Goal: Transaction & Acquisition: Purchase product/service

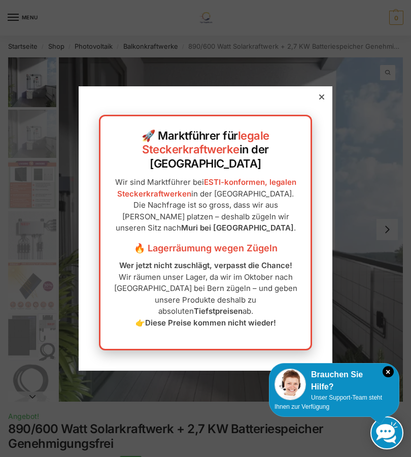
click at [321, 102] on div at bounding box center [321, 96] width 9 height 9
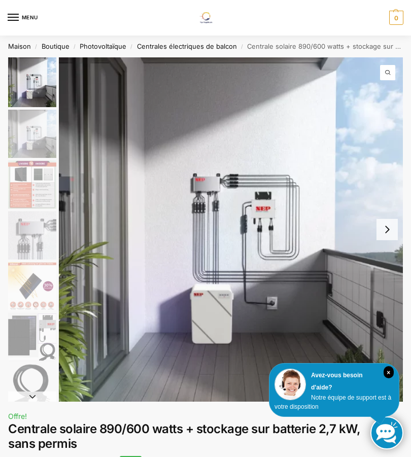
click at [390, 363] on img "1 / 12" at bounding box center [231, 229] width 344 height 344
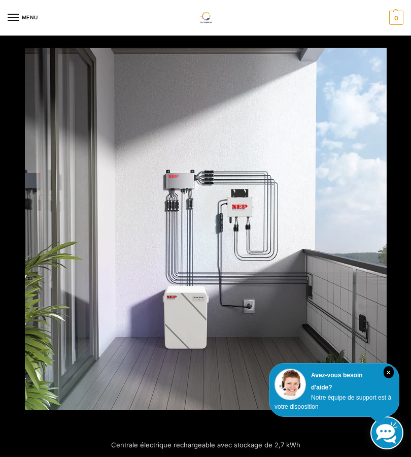
click at [392, 371] on icon "×" at bounding box center [389, 372] width 10 height 12
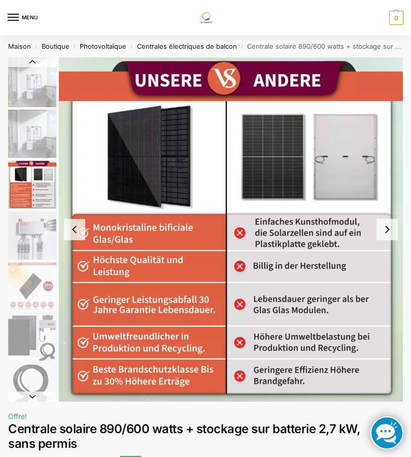
click at [23, 188] on img "3 / 12" at bounding box center [32, 184] width 48 height 48
click at [26, 237] on img "4 / 12" at bounding box center [32, 235] width 48 height 48
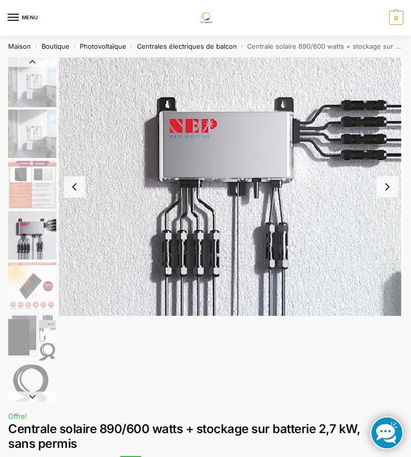
click at [28, 142] on img "2 / 12" at bounding box center [32, 134] width 48 height 48
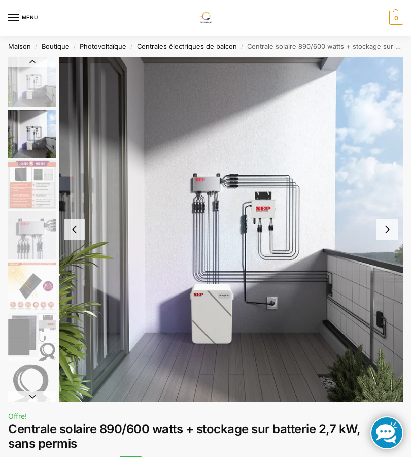
click at [29, 287] on img "5 / 12" at bounding box center [32, 286] width 48 height 48
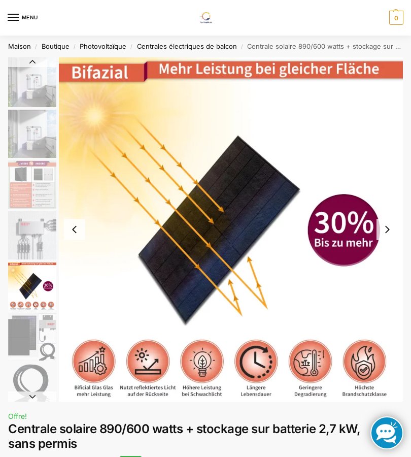
click at [30, 333] on img "6 / 12" at bounding box center [32, 337] width 48 height 48
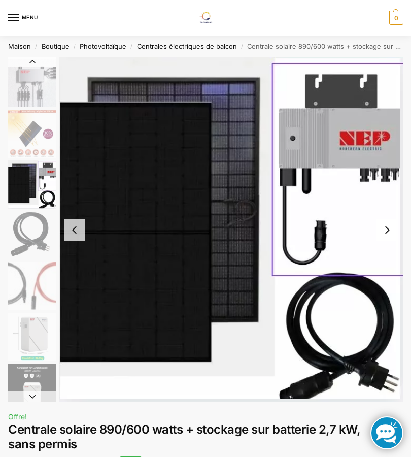
click at [24, 234] on img "7 / 12" at bounding box center [32, 235] width 48 height 48
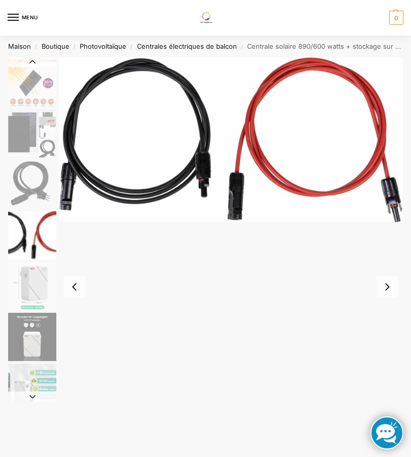
click at [27, 236] on img "8 / 12" at bounding box center [32, 235] width 48 height 48
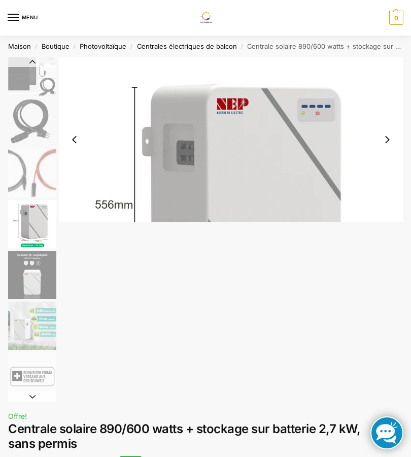
click at [31, 229] on img "9 / 12" at bounding box center [32, 224] width 48 height 48
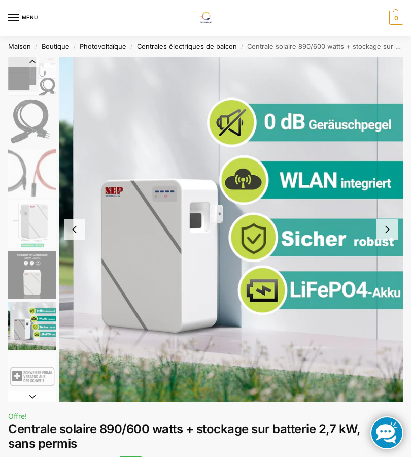
click at [34, 321] on img "11 / 12" at bounding box center [32, 326] width 48 height 48
click at [31, 374] on img "12 / 12" at bounding box center [32, 376] width 48 height 48
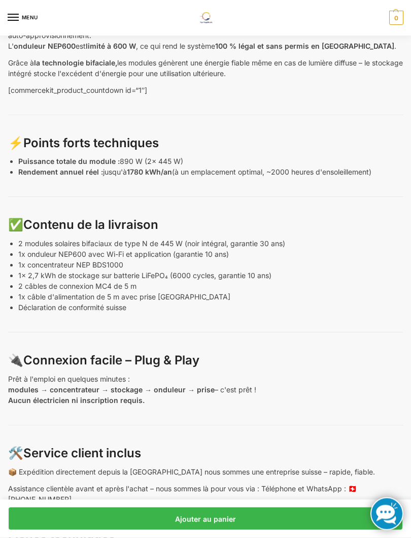
scroll to position [577, 0]
